Goal: Task Accomplishment & Management: Manage account settings

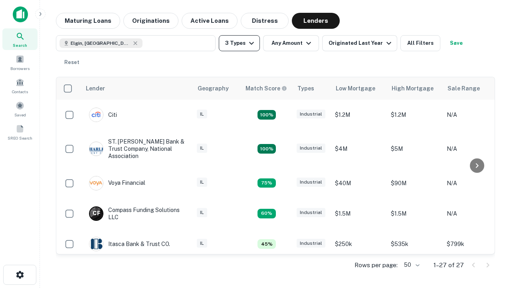
click at [239, 43] on button "3 Types" at bounding box center [239, 43] width 41 height 16
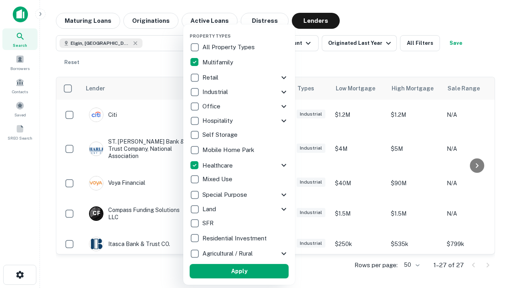
click at [239, 271] on button "Apply" at bounding box center [239, 271] width 99 height 14
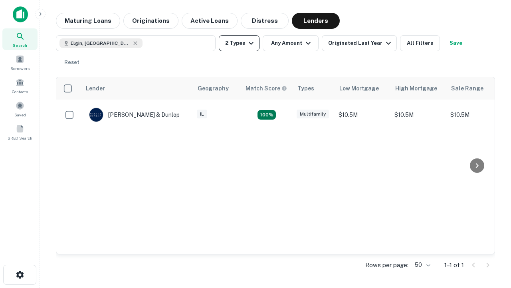
click at [239, 43] on button "2 Types" at bounding box center [239, 43] width 41 height 16
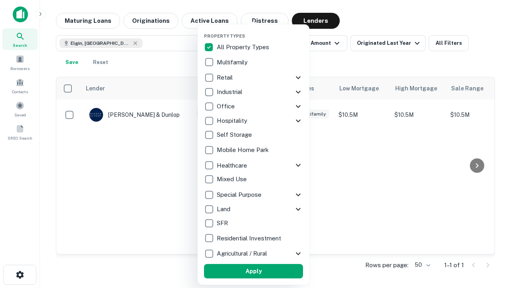
click at [254, 271] on button "Apply" at bounding box center [253, 271] width 99 height 14
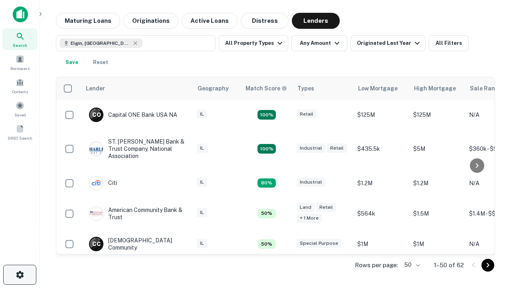
click at [20, 274] on icon "button" at bounding box center [20, 275] width 10 height 10
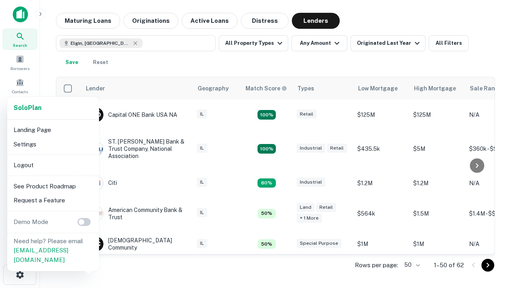
click at [53, 165] on li "Logout" at bounding box center [52, 165] width 85 height 14
